Goal: Task Accomplishment & Management: Complete application form

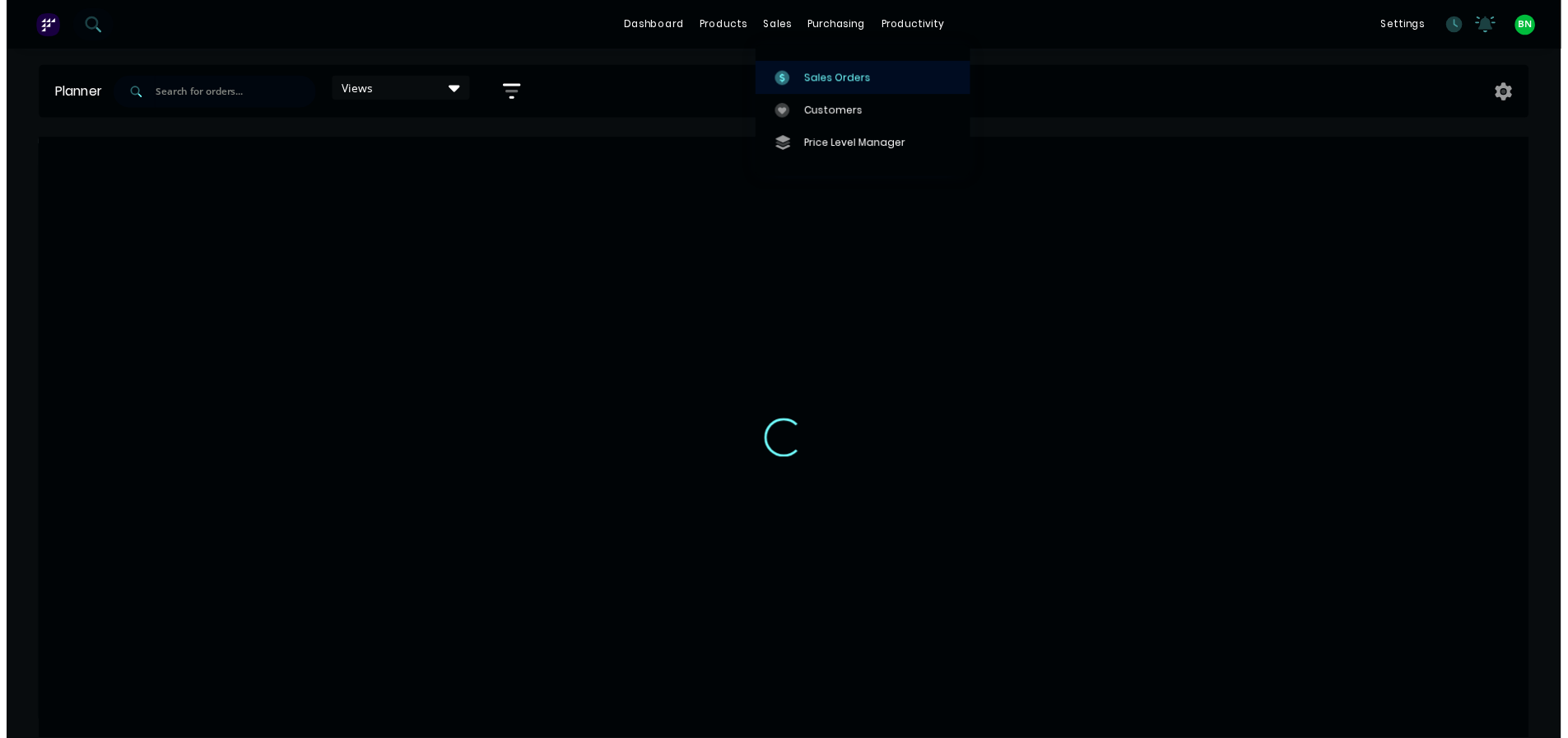
scroll to position [0, 1055]
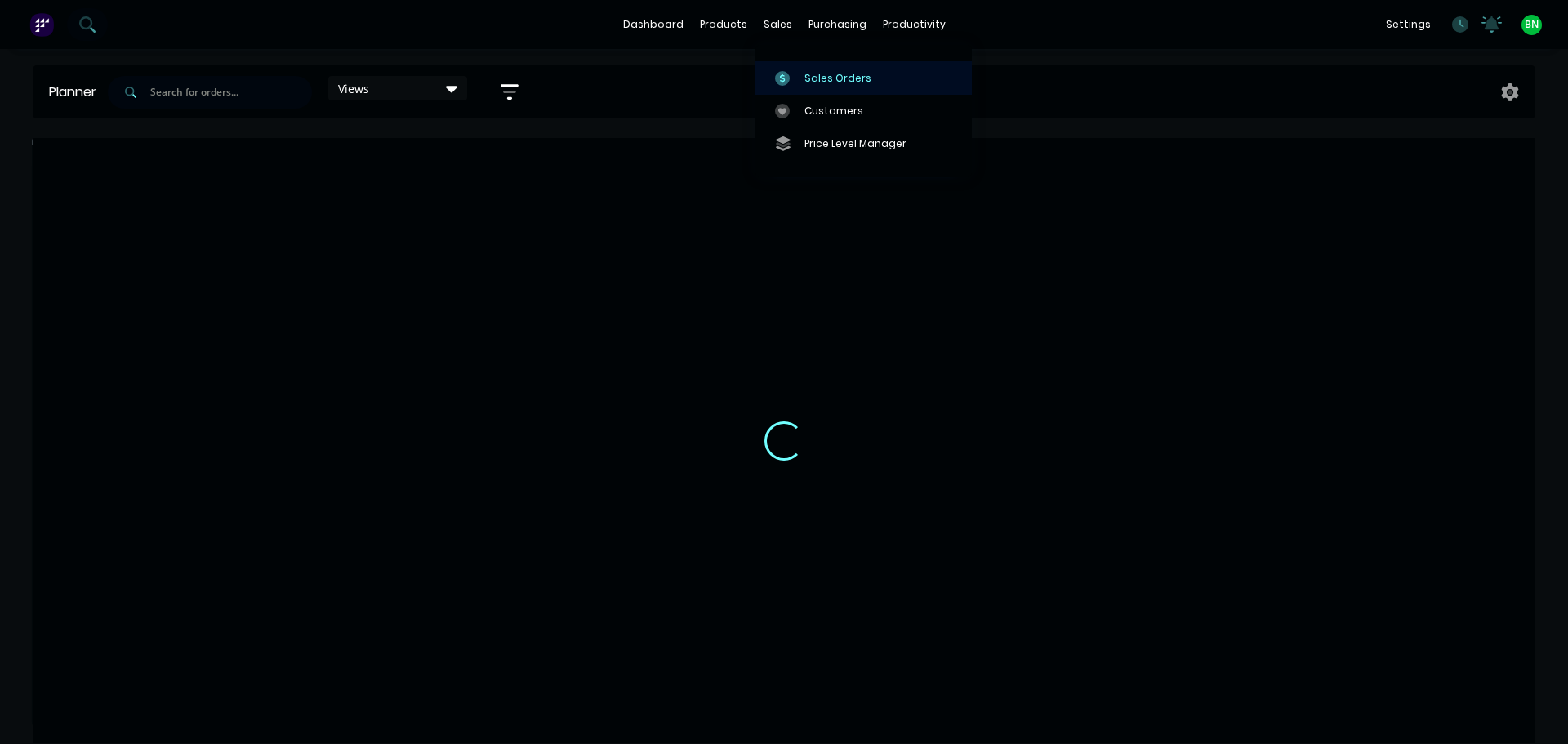
click at [806, 78] on div "Sales Orders" at bounding box center [838, 78] width 67 height 15
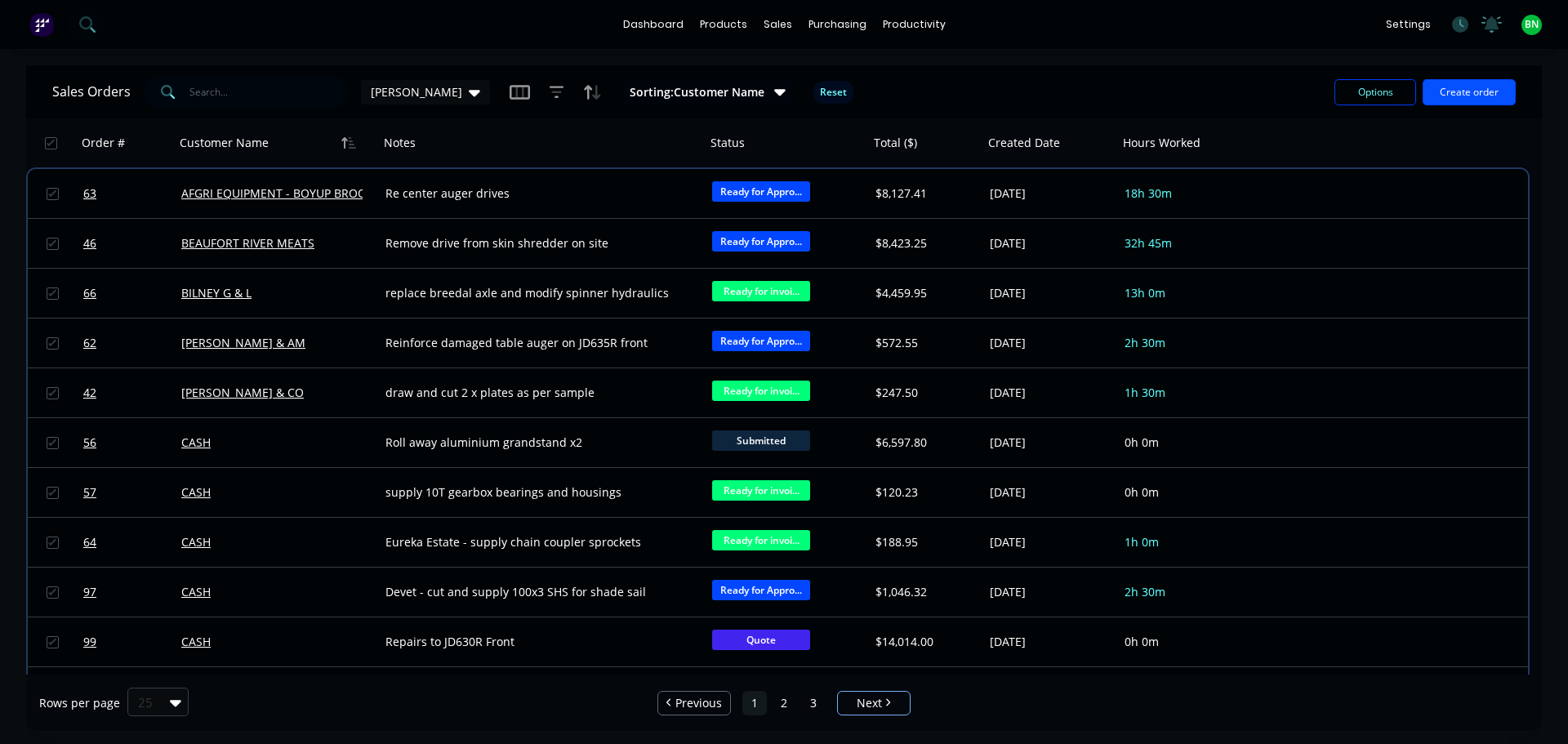
click at [1473, 85] on button "Create order" at bounding box center [1469, 92] width 93 height 26
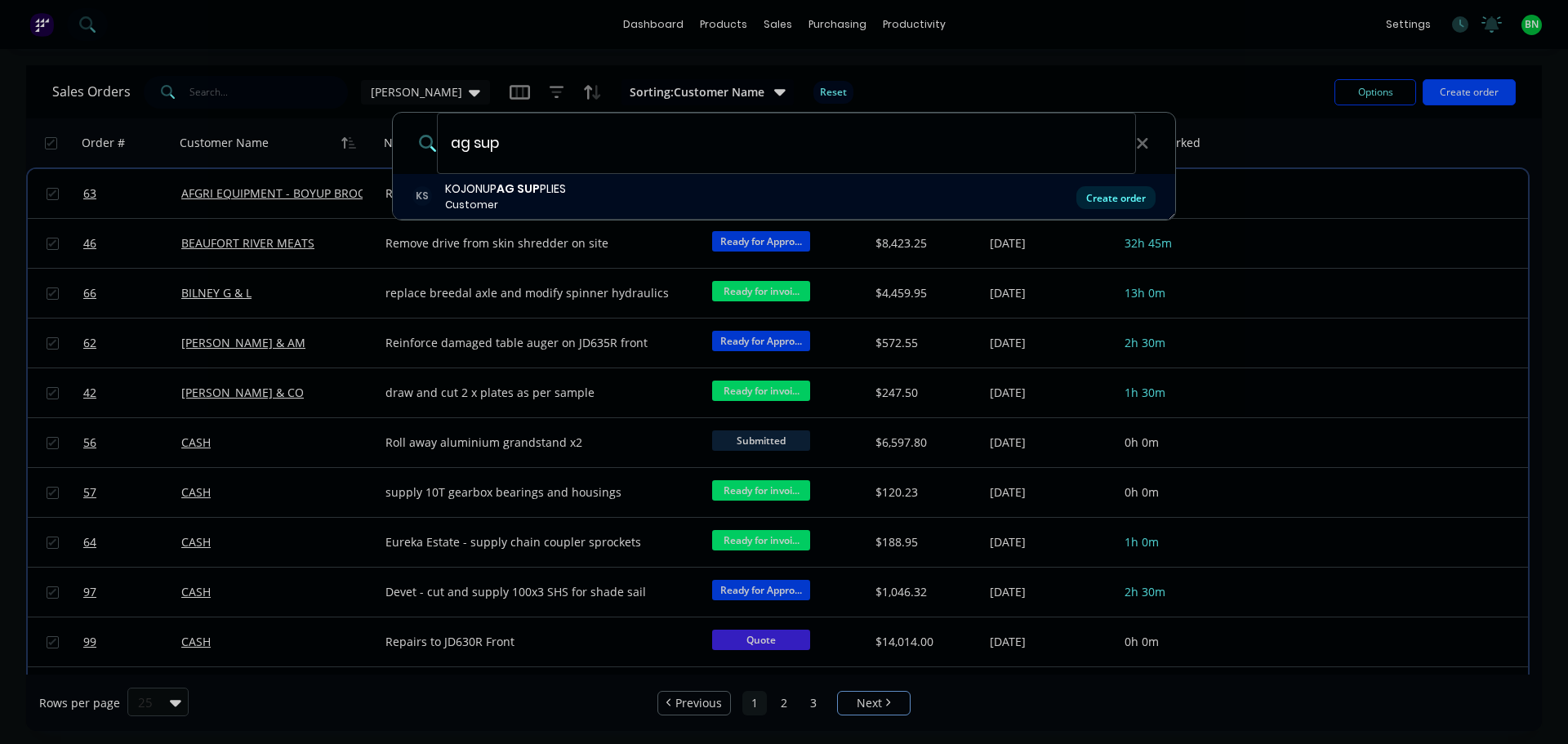
type input "ag sup"
click at [1130, 203] on div "Create order" at bounding box center [1116, 197] width 79 height 23
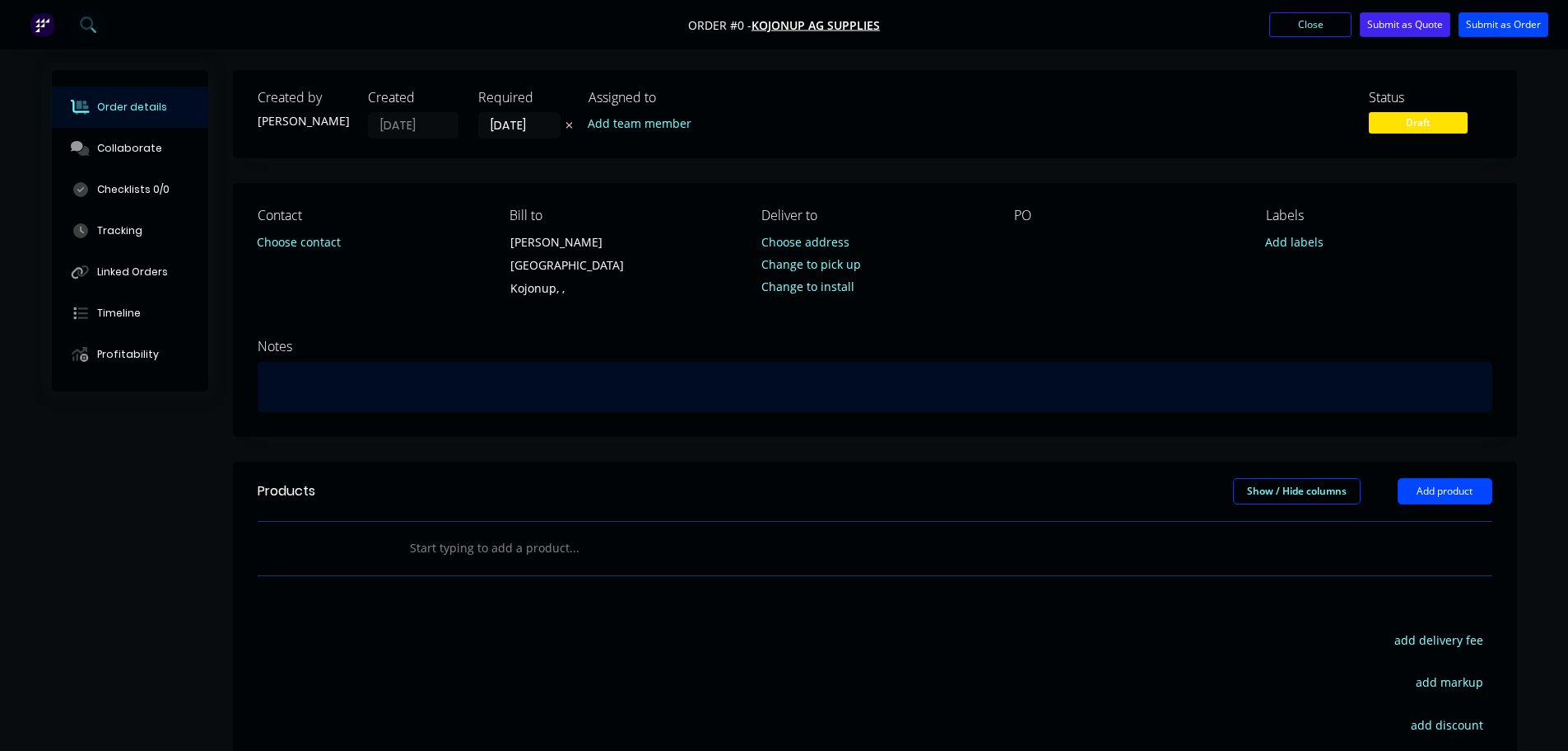
click at [611, 370] on div at bounding box center [875, 387] width 1235 height 50
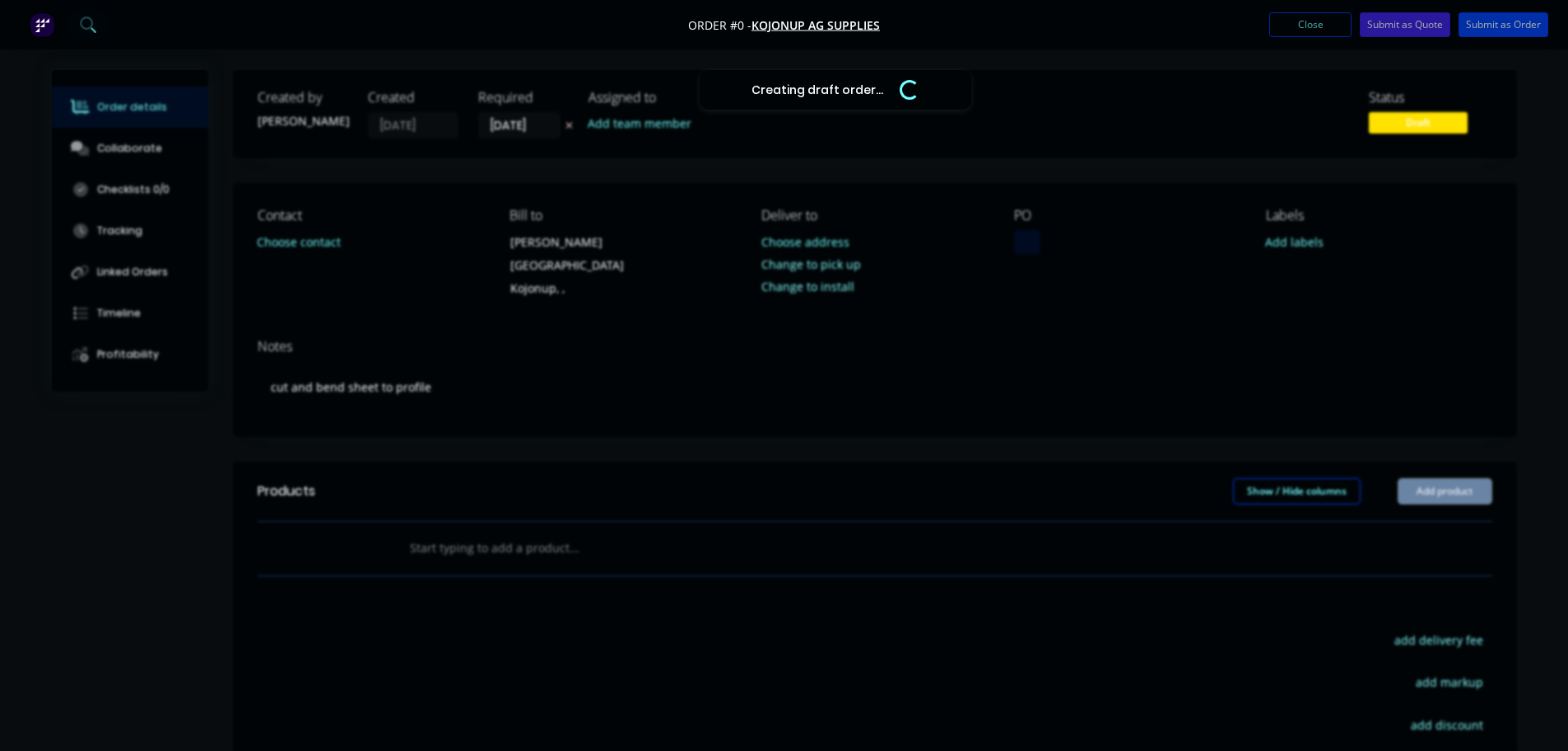
click at [1033, 244] on div "Creating draft order... Loading... Order details Collaborate Checklists 0/0 Tra…" at bounding box center [784, 532] width 1498 height 926
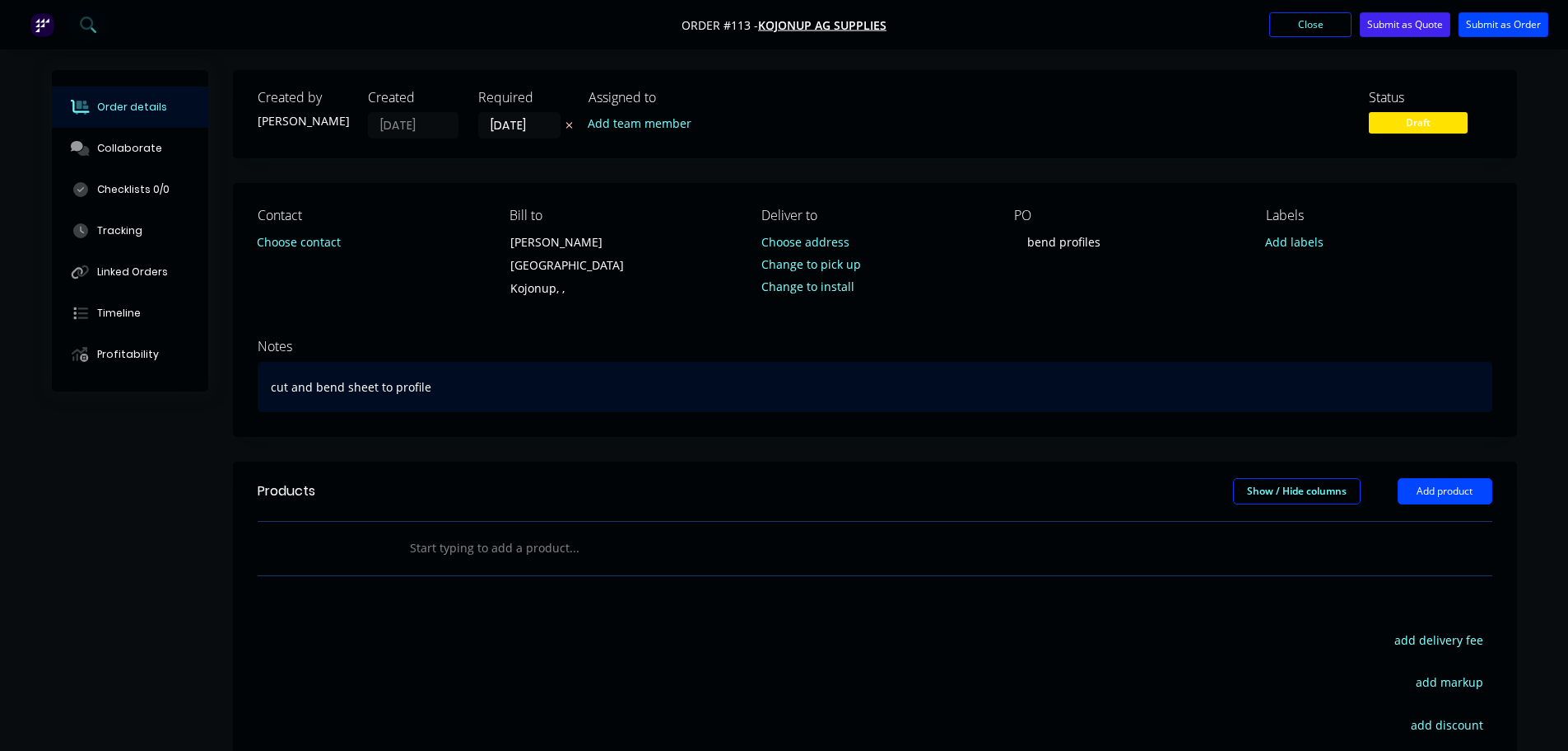
click at [884, 381] on div "cut and bend sheet to profile" at bounding box center [875, 387] width 1235 height 50
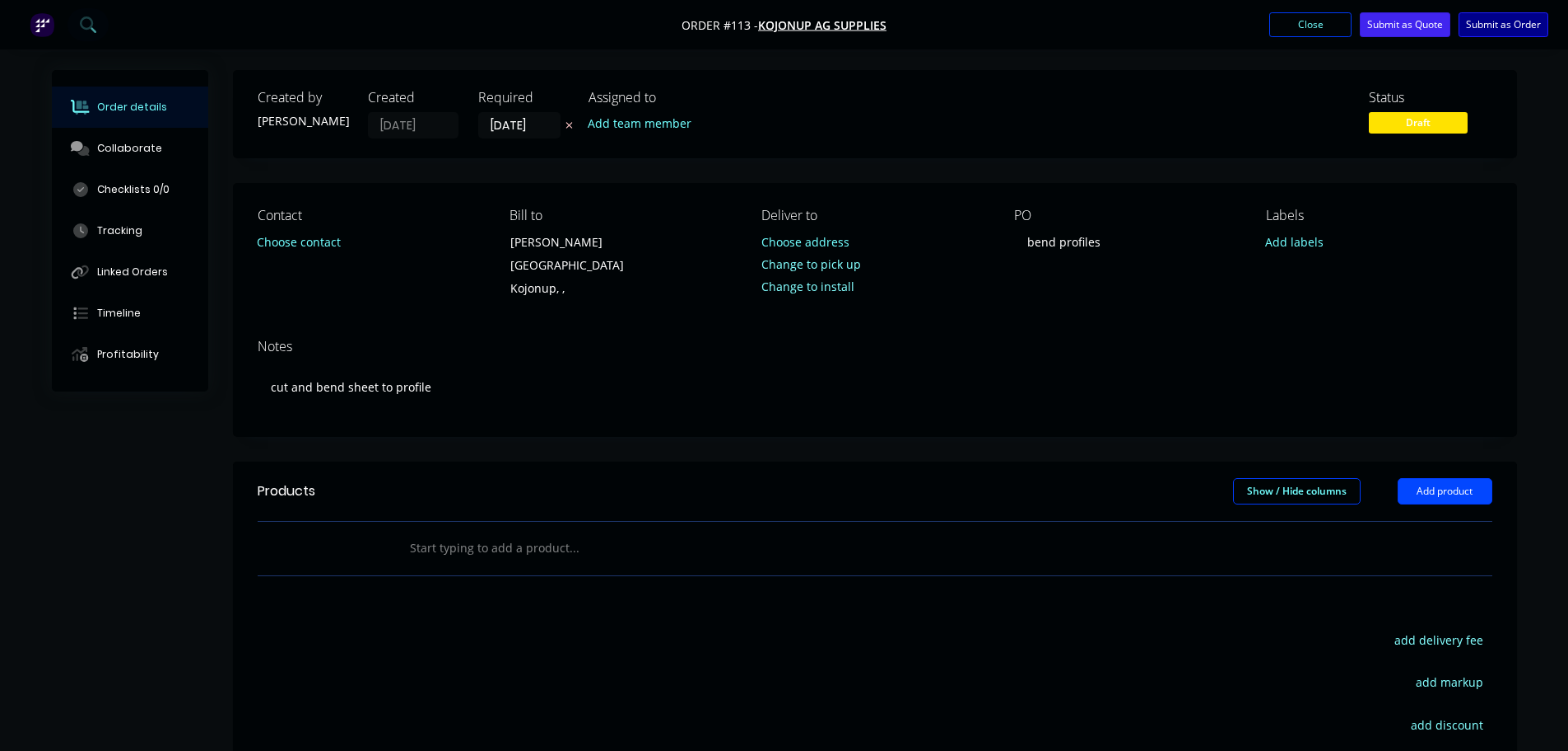
click at [1511, 22] on button "Submit as Order" at bounding box center [1504, 24] width 90 height 25
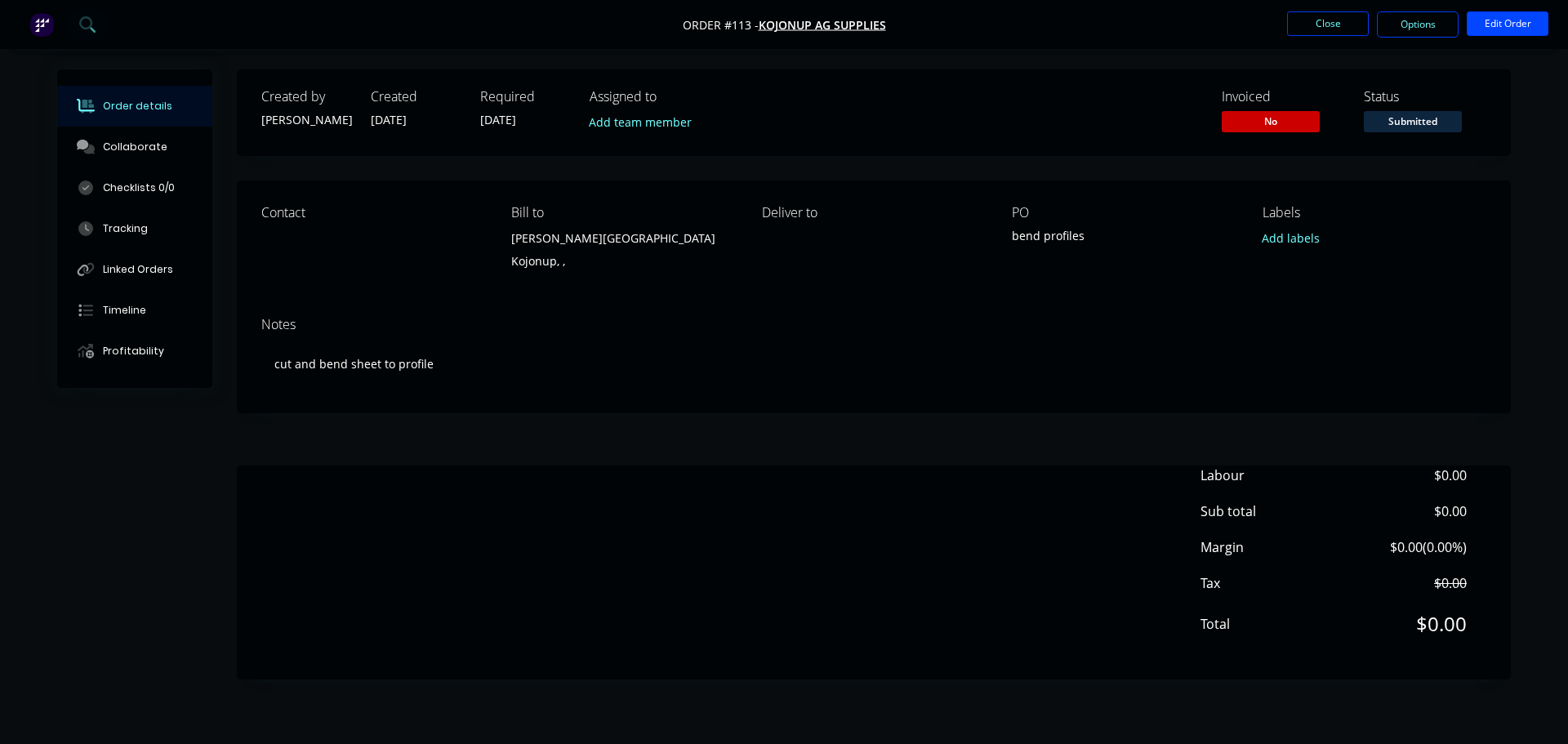
click at [924, 427] on div "Created by Brad Created 06/10/25 Required 06/10/25 Assigned to Add team member …" at bounding box center [874, 374] width 1274 height 609
click at [713, 437] on div "Created by Brad Created 06/10/25 Required 06/10/25 Assigned to Add team member …" at bounding box center [874, 374] width 1274 height 609
click at [1318, 21] on button "Close" at bounding box center [1328, 24] width 82 height 25
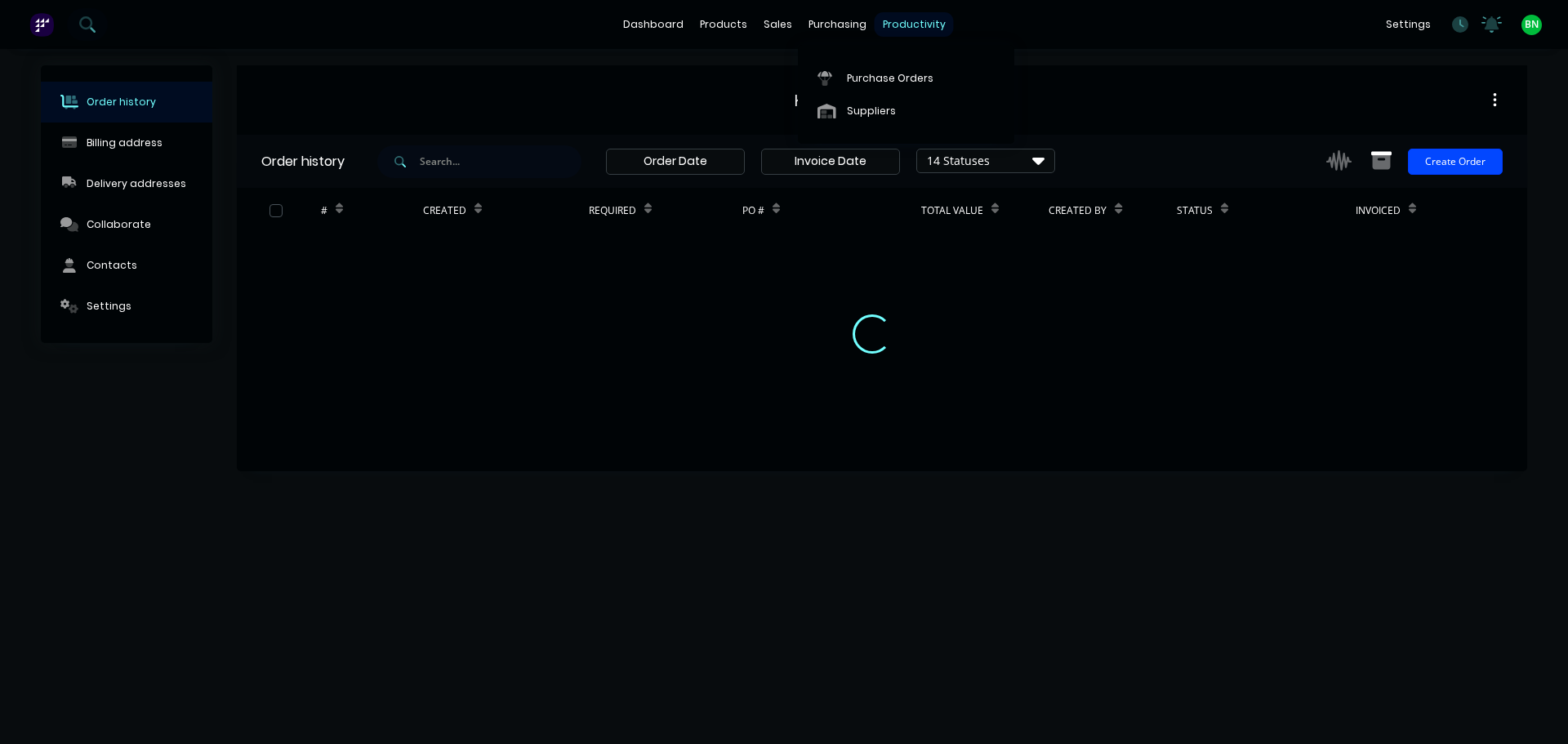
click at [889, 28] on div "productivity" at bounding box center [914, 24] width 79 height 25
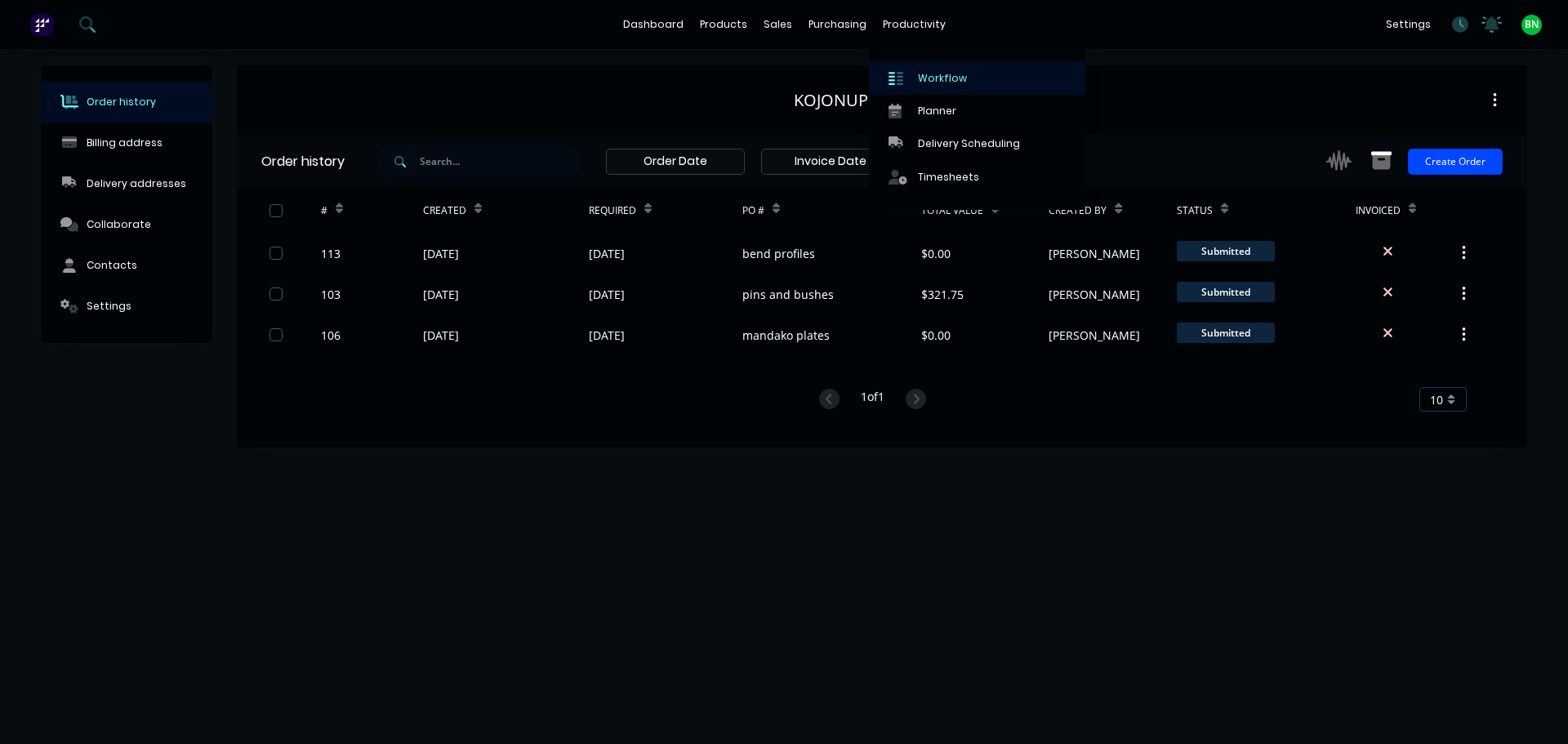
click at [945, 86] on link "Workflow" at bounding box center [977, 77] width 217 height 33
